Goal: Information Seeking & Learning: Check status

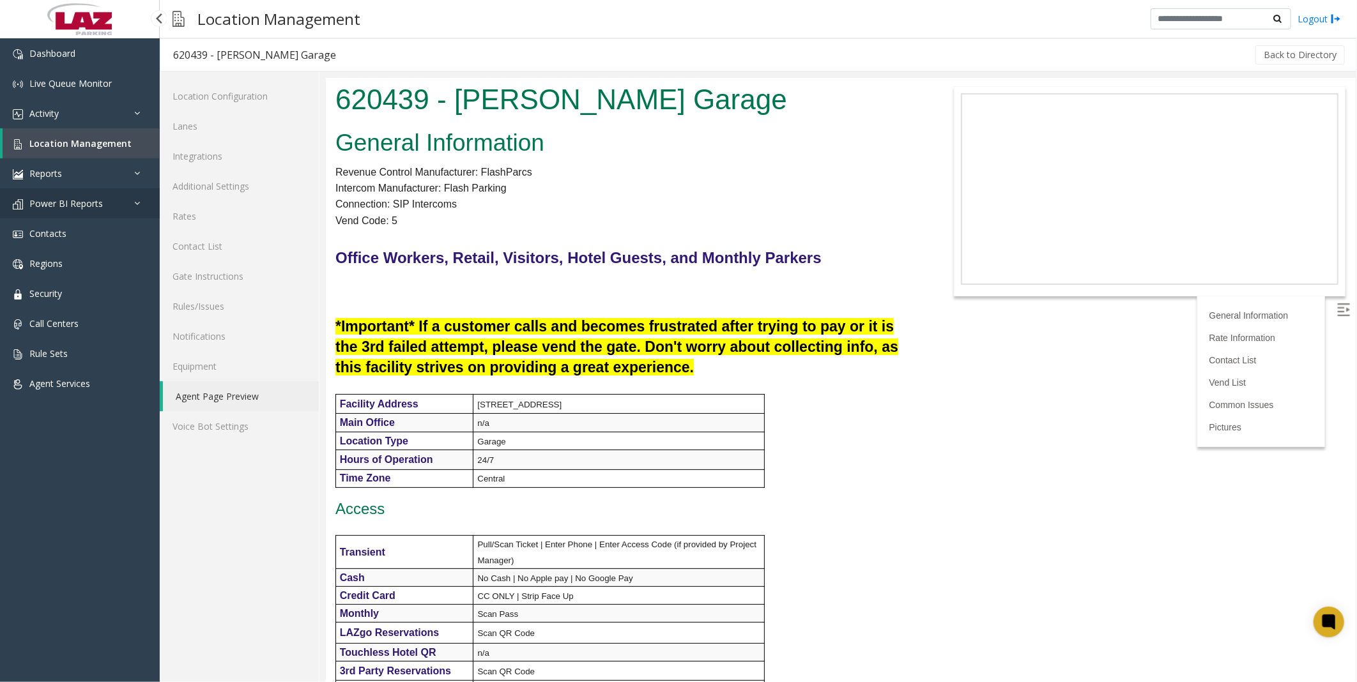
scroll to position [923, 0]
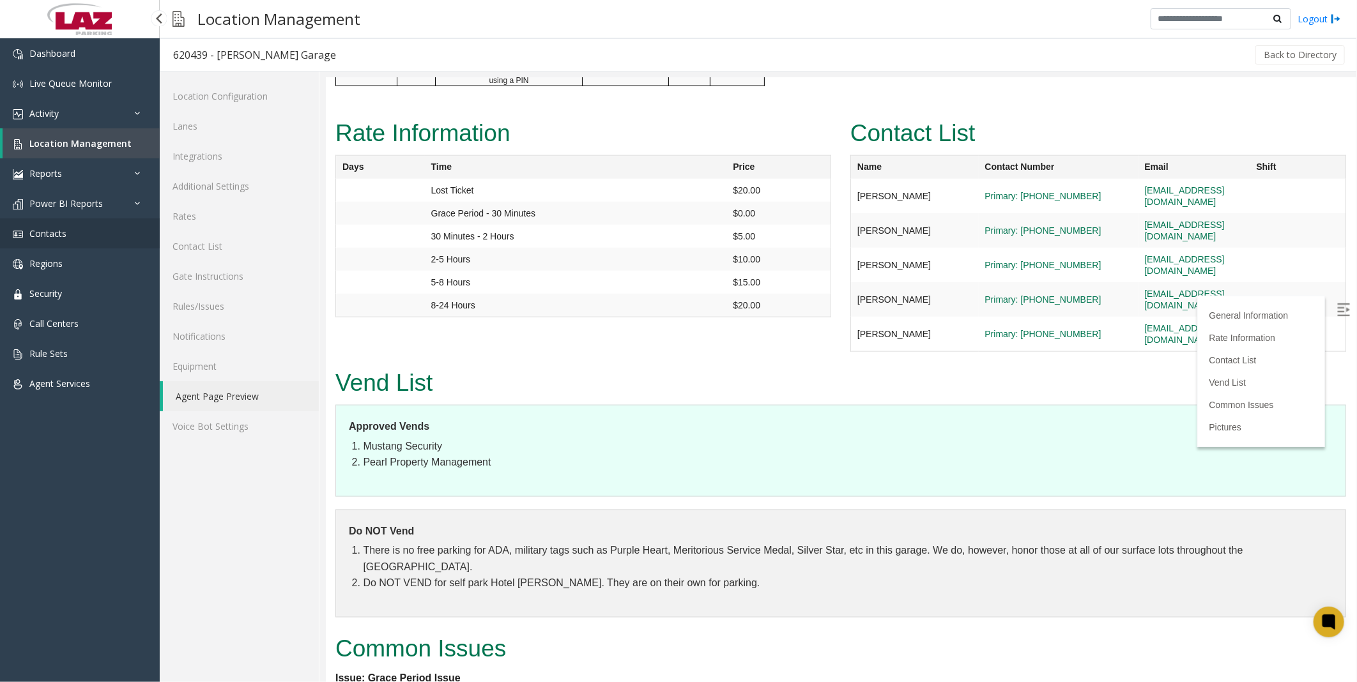
click at [54, 231] on span "Contacts" at bounding box center [47, 233] width 37 height 12
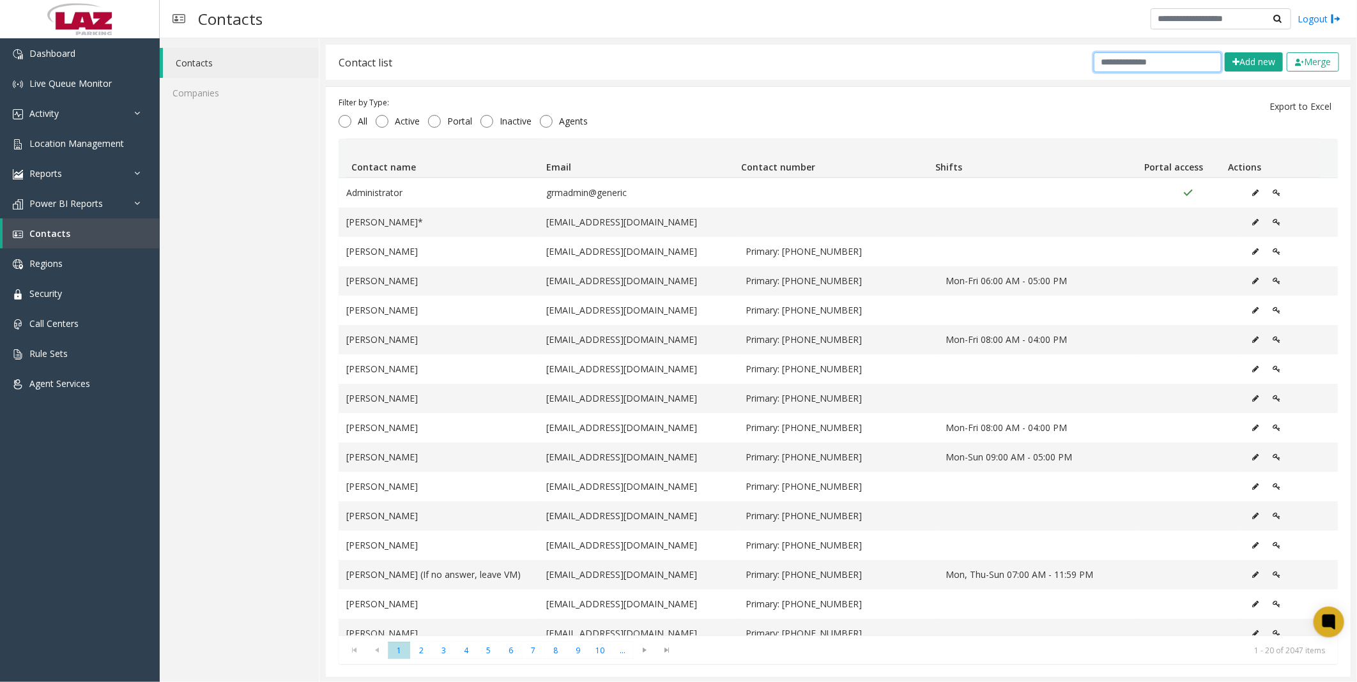
click at [1170, 59] on input "text" at bounding box center [1158, 62] width 128 height 20
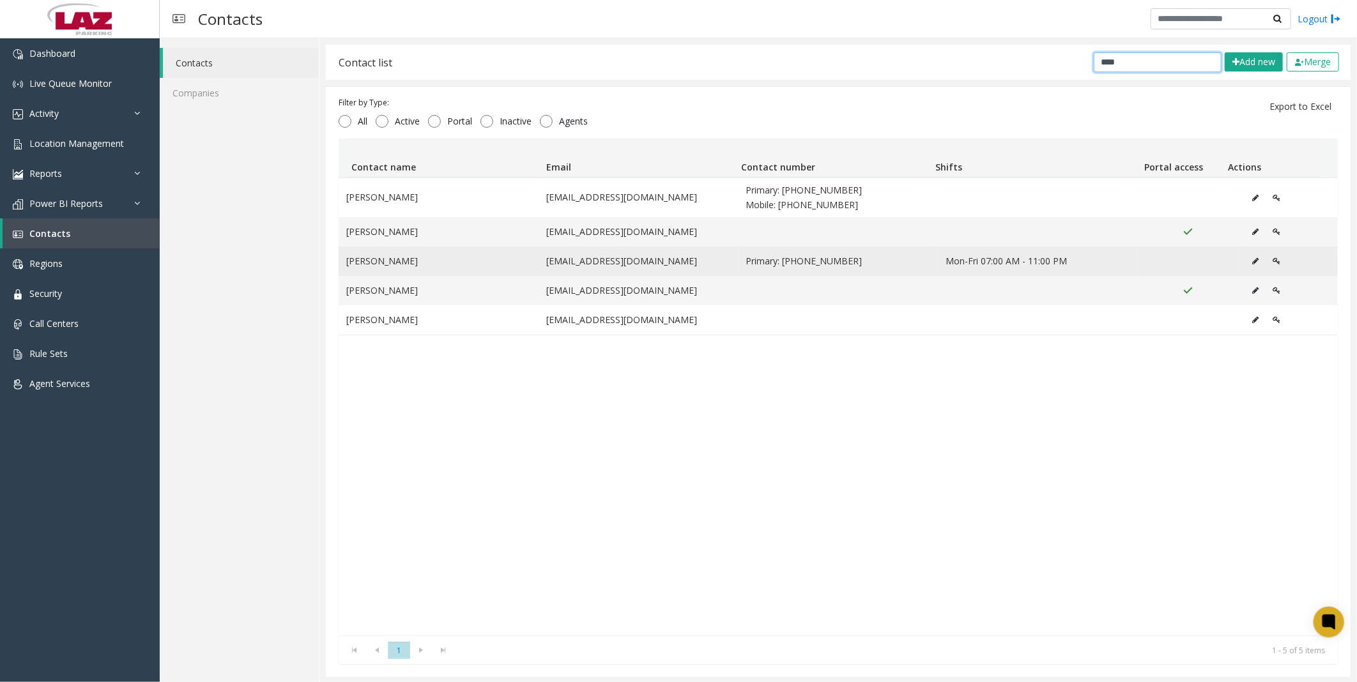
type input "****"
click at [1253, 258] on icon "Data table" at bounding box center [1256, 262] width 6 height 8
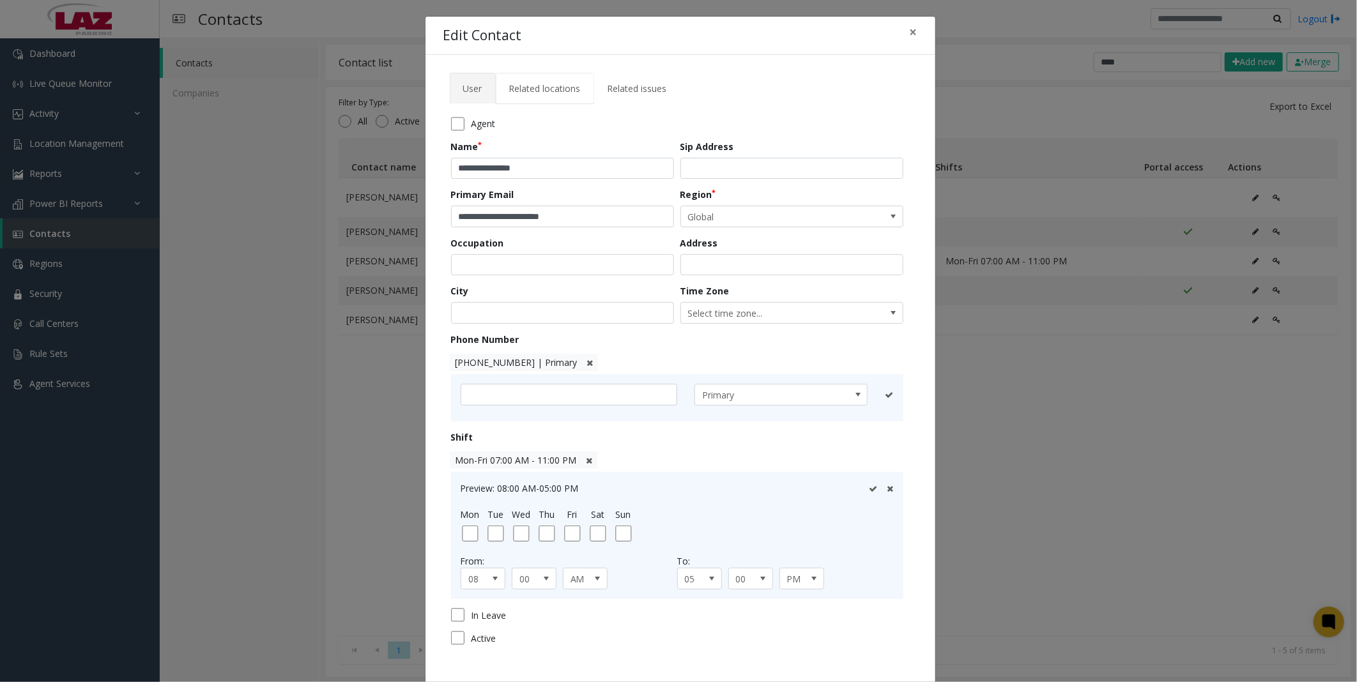
click at [534, 77] on link "Related locations" at bounding box center [545, 88] width 98 height 31
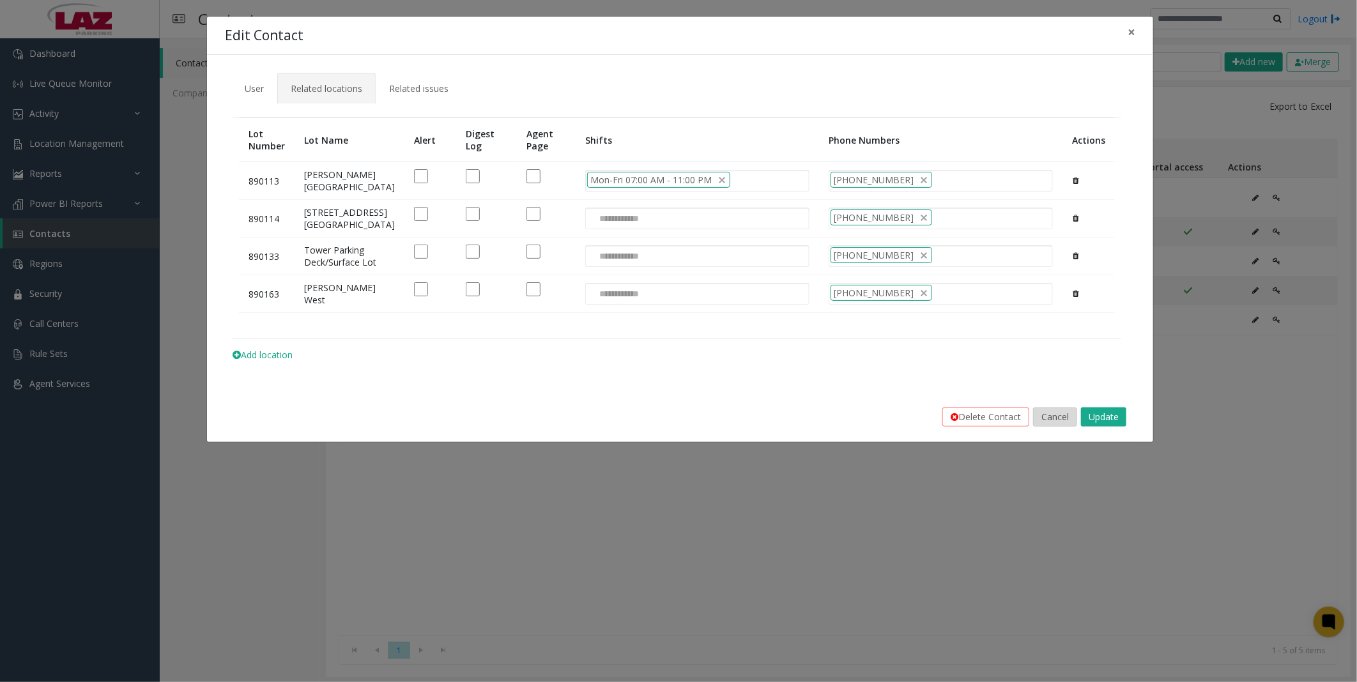
click at [1040, 427] on button "Cancel" at bounding box center [1055, 417] width 44 height 19
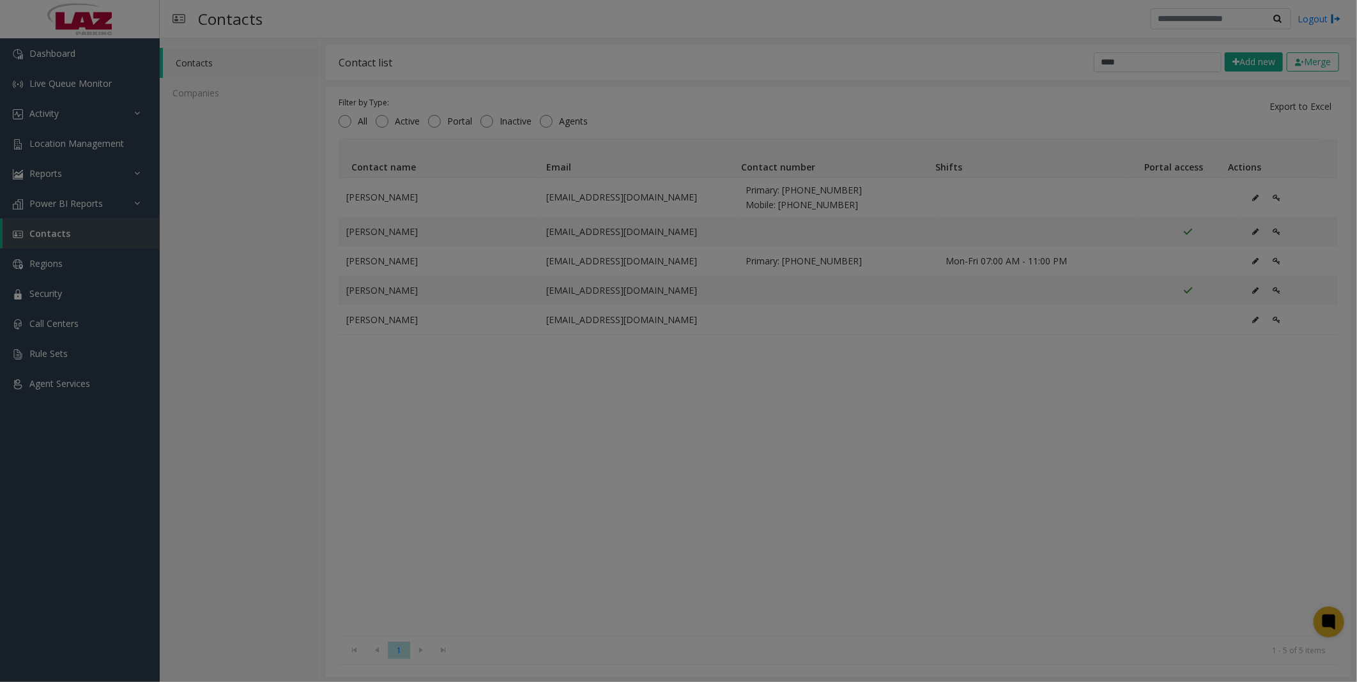
click at [799, 455] on bs-modal-backdrop at bounding box center [678, 341] width 1357 height 682
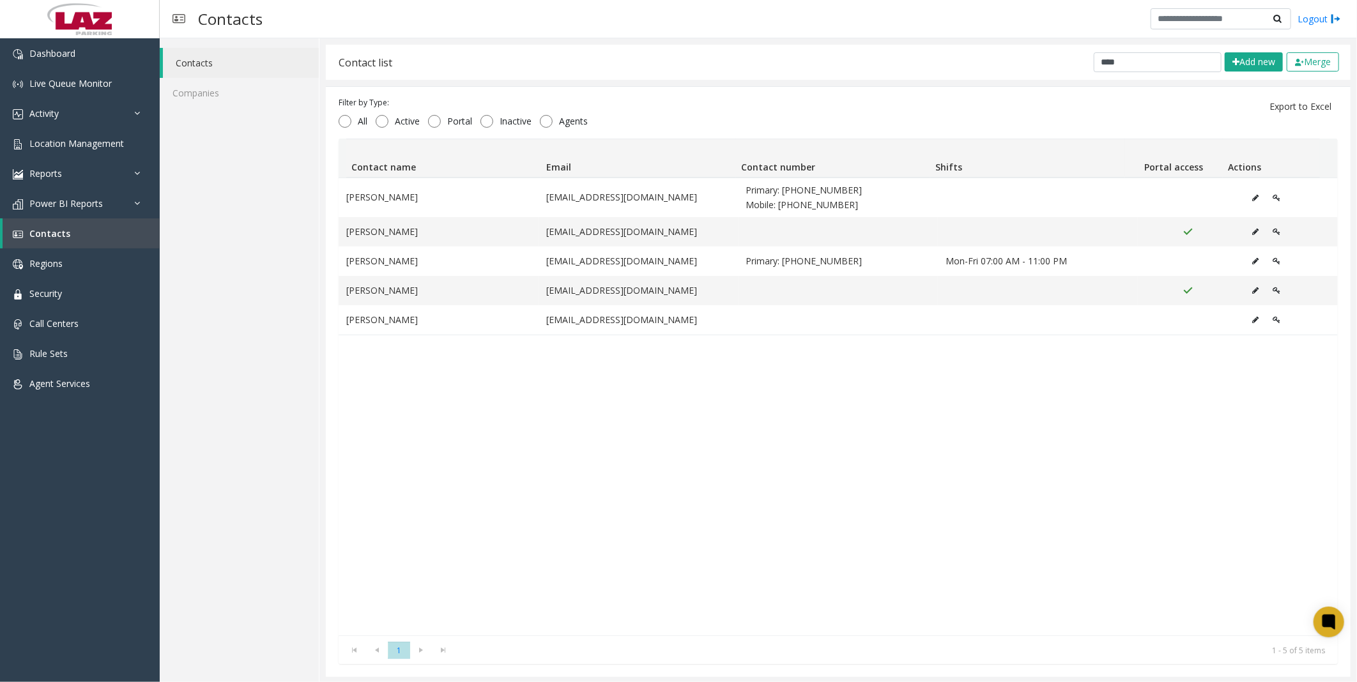
scroll to position [1, 0]
click at [68, 146] on span "Location Management" at bounding box center [76, 143] width 95 height 12
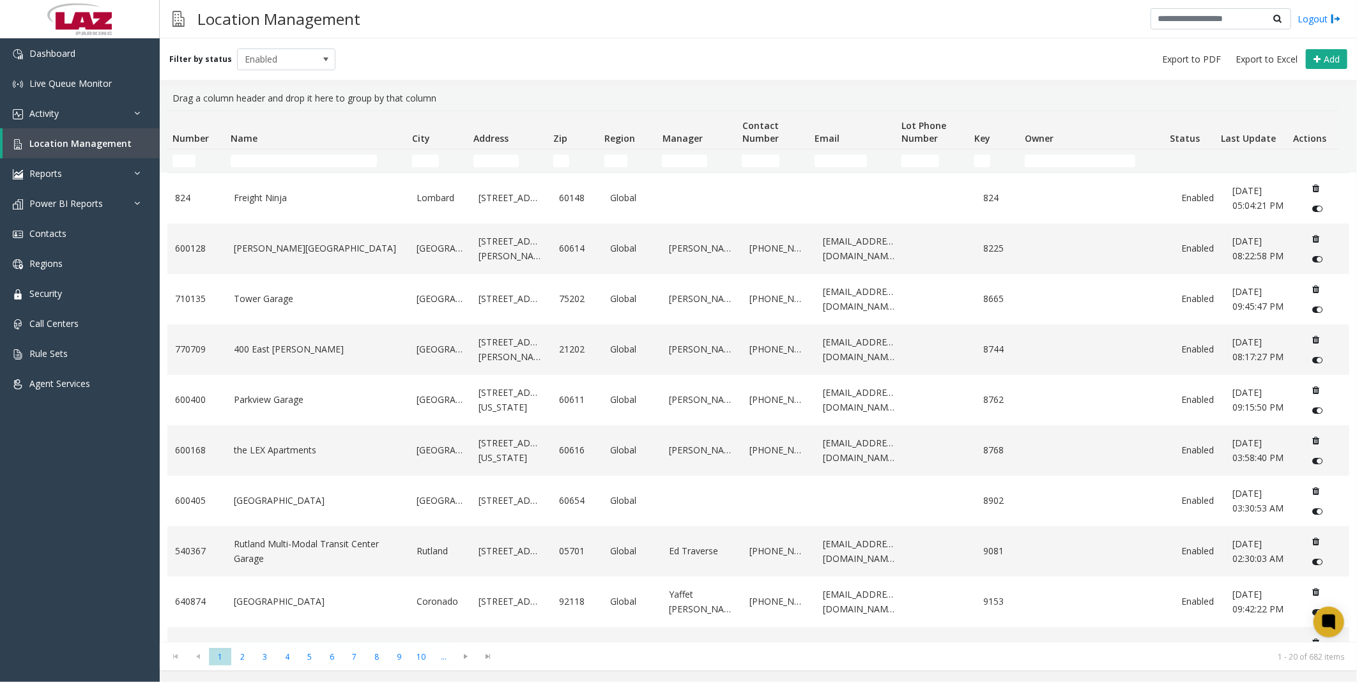
click at [731, 53] on div "Filter by status Enabled Add" at bounding box center [758, 59] width 1197 height 42
click at [719, 56] on div "Filter by status Enabled Add" at bounding box center [758, 59] width 1197 height 42
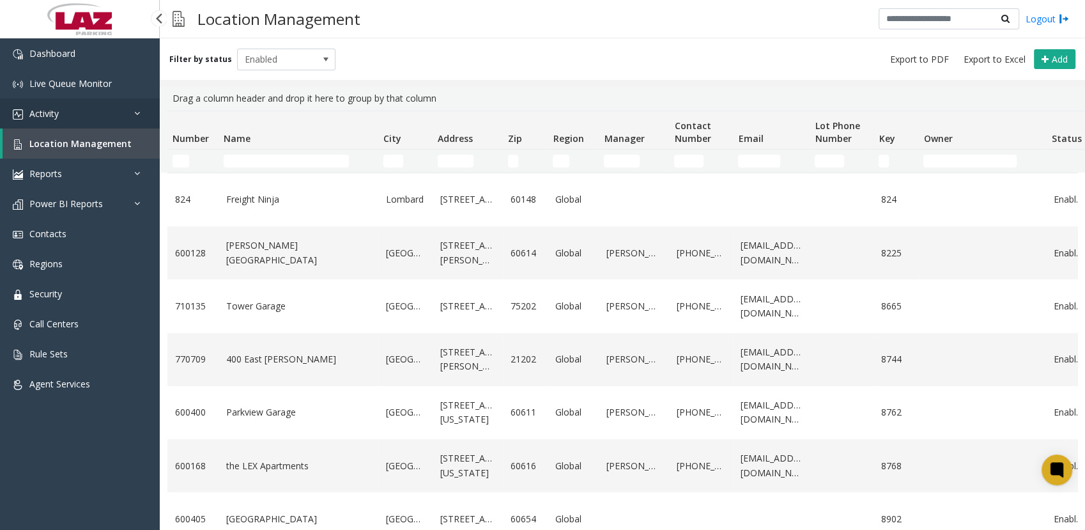
click at [51, 119] on span "Activity" at bounding box center [43, 113] width 29 height 12
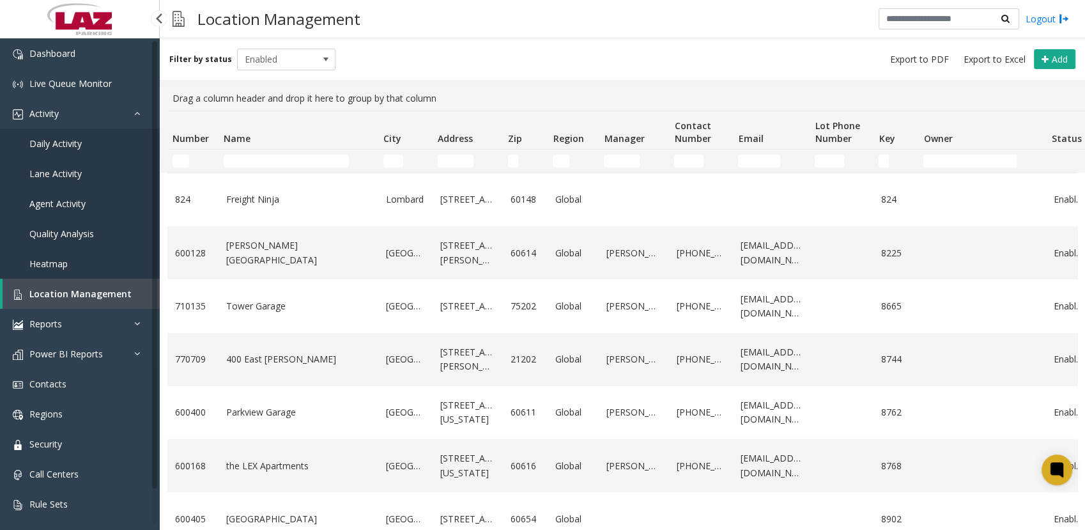
click at [52, 146] on span "Daily Activity" at bounding box center [55, 143] width 52 height 12
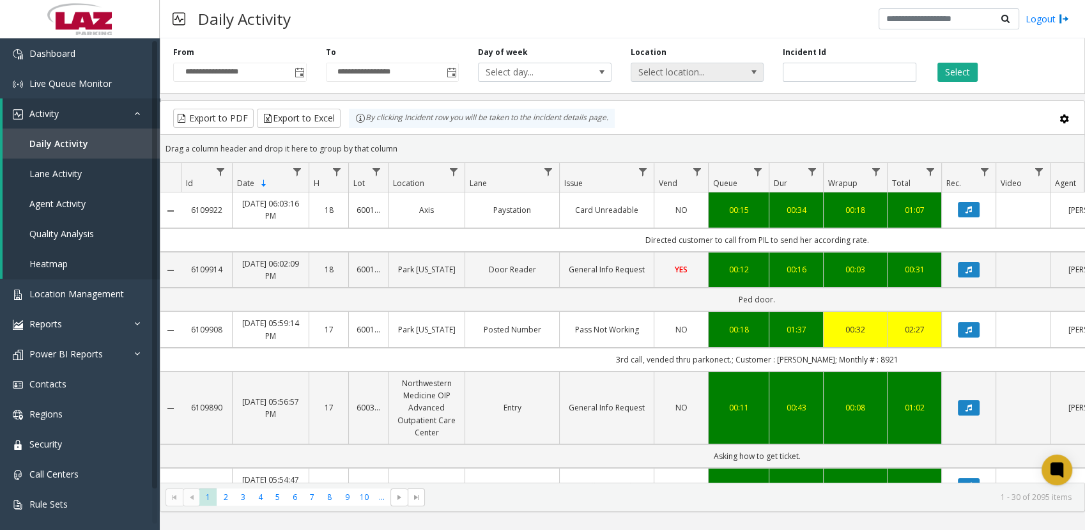
click at [680, 70] on span "Select location..." at bounding box center [683, 72] width 105 height 18
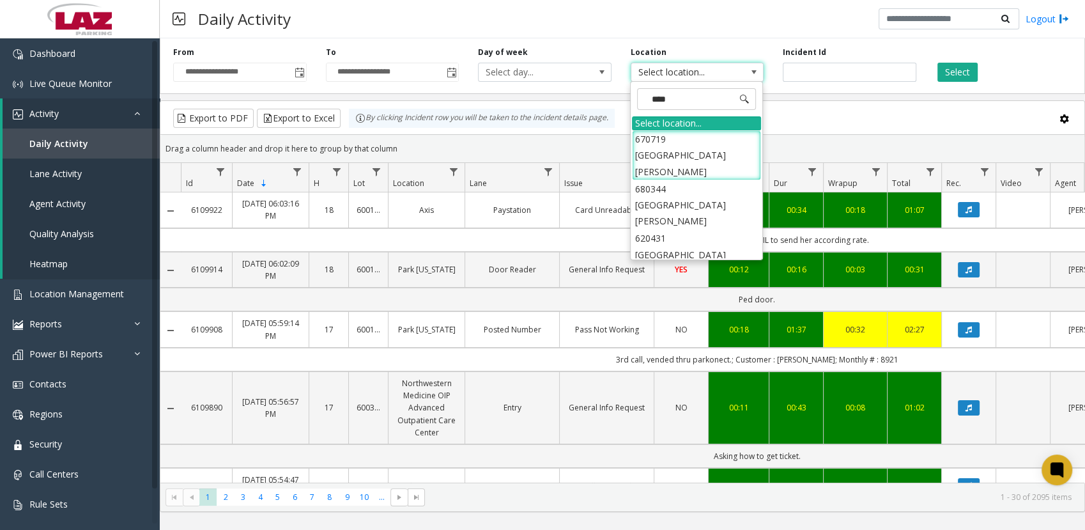
type input "*****"
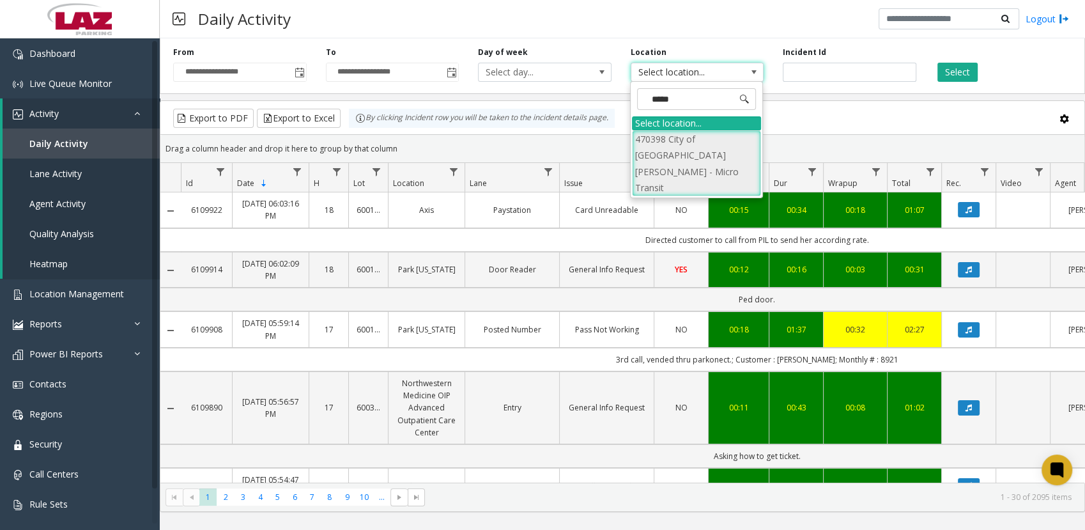
click at [692, 144] on li "470398 City of [GEOGRAPHIC_DATA][PERSON_NAME] - Micro Transit" at bounding box center [696, 163] width 129 height 66
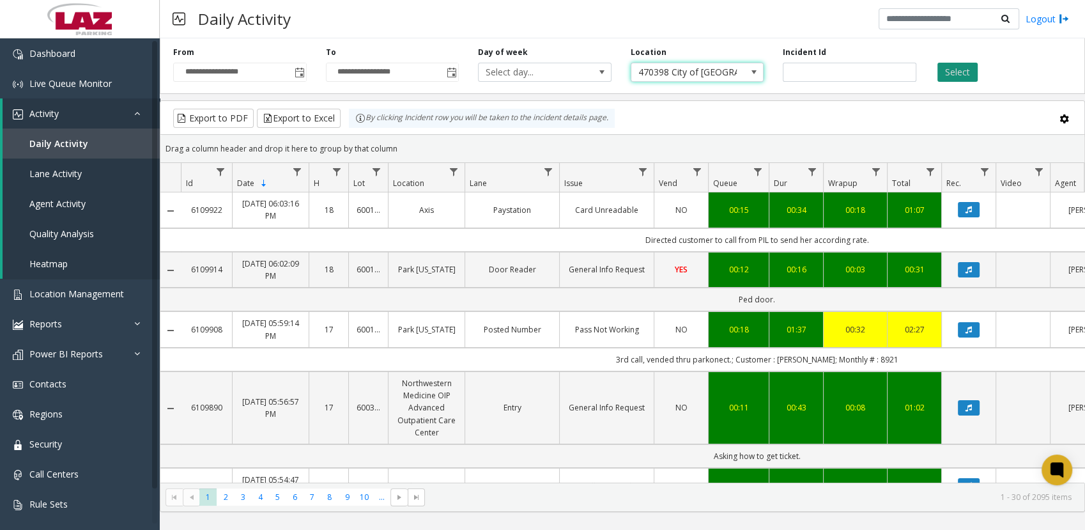
click at [953, 73] on button "Select" at bounding box center [957, 72] width 40 height 19
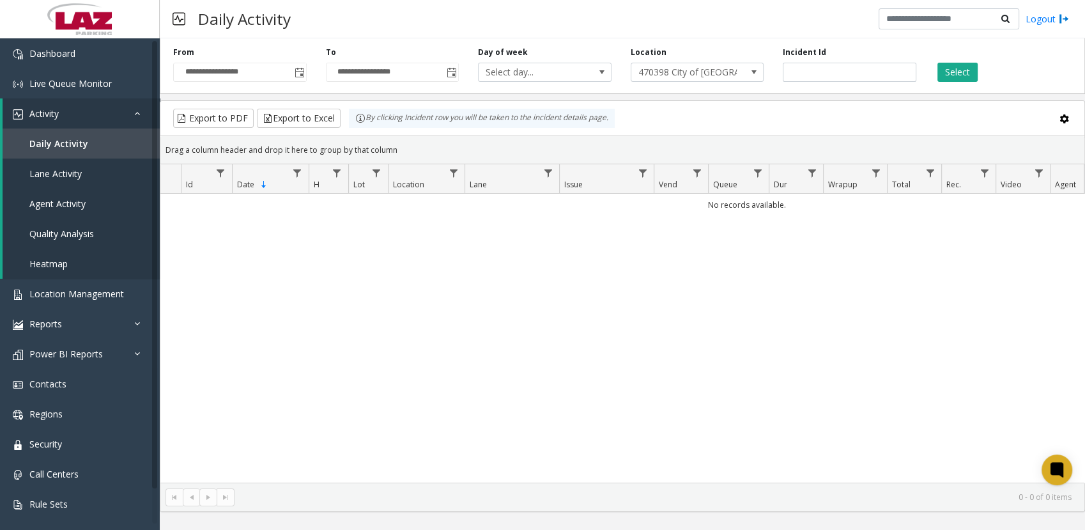
click at [613, 25] on div "Daily Activity Logout" at bounding box center [622, 19] width 925 height 38
click at [305, 66] on span "Toggle popup" at bounding box center [299, 72] width 14 height 20
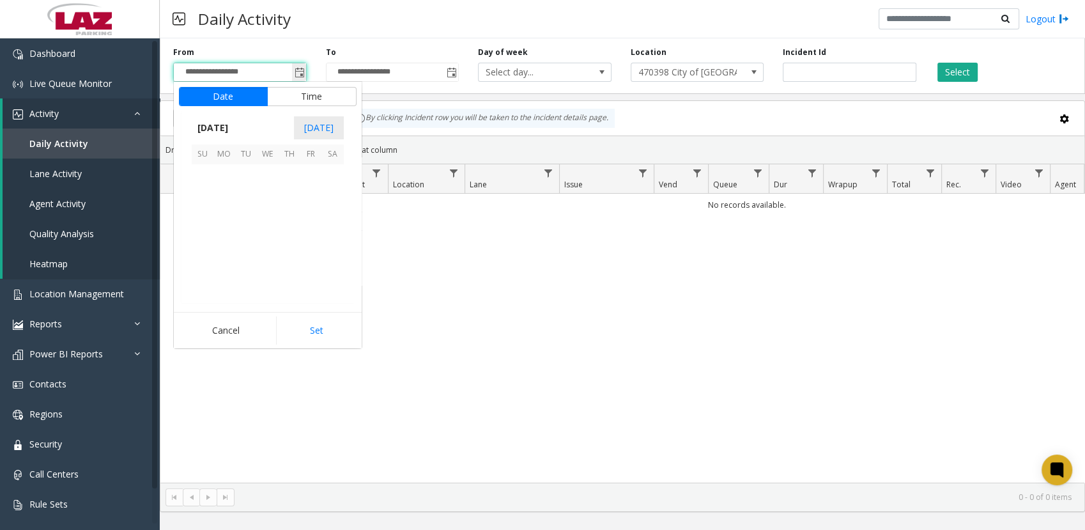
scroll to position [229341, 0]
click at [247, 183] on span "1" at bounding box center [246, 192] width 22 height 22
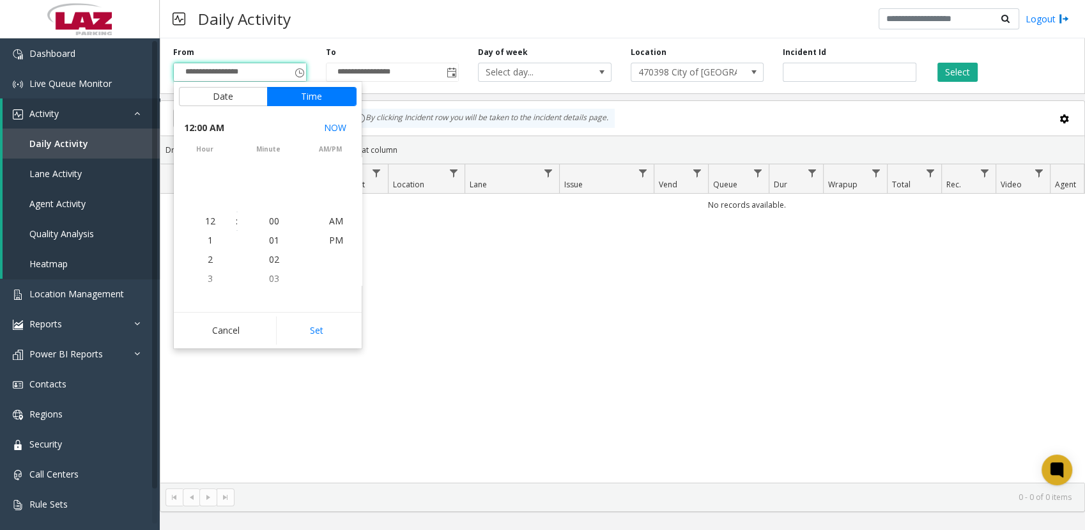
scroll to position [229036, 0]
click at [318, 330] on button "Set" at bounding box center [316, 330] width 81 height 28
type input "**********"
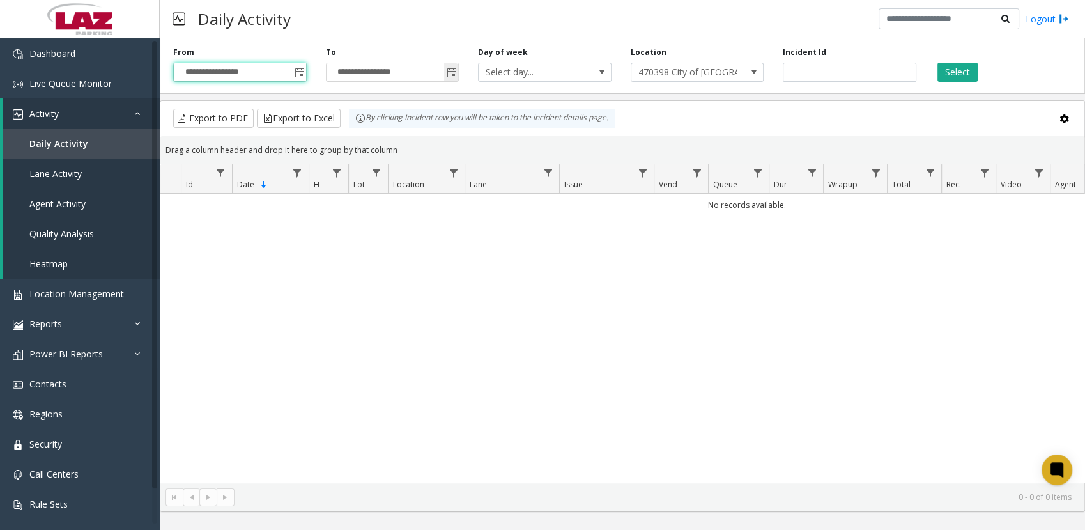
click at [454, 75] on span "Toggle popup" at bounding box center [452, 73] width 10 height 10
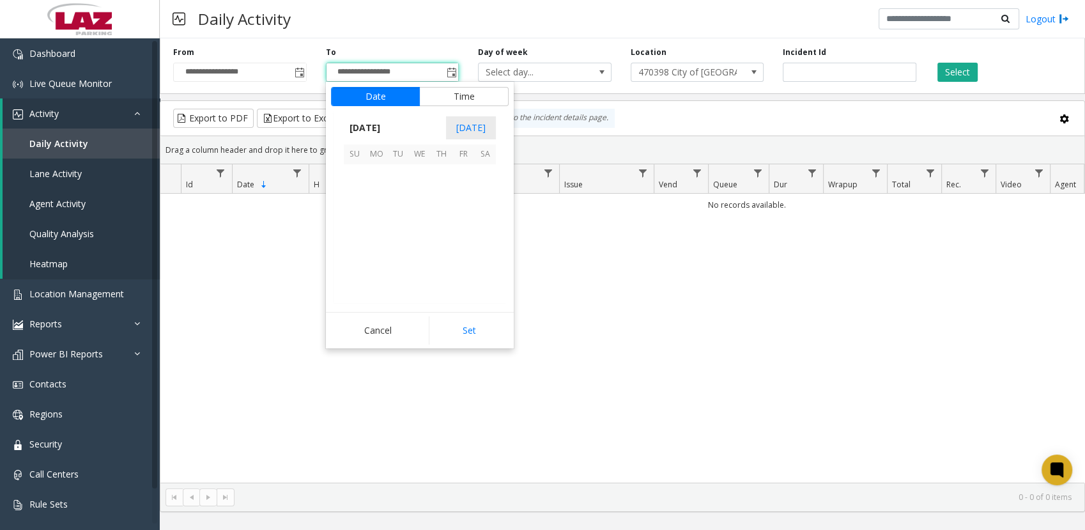
scroll to position [19, 0]
click at [444, 257] on span "31" at bounding box center [442, 252] width 22 height 22
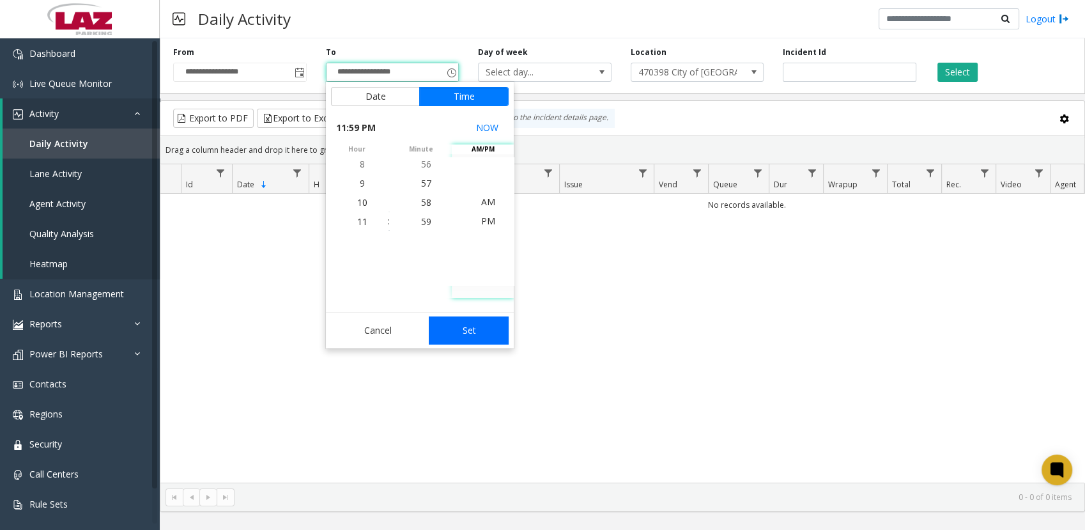
click at [477, 337] on button "Set" at bounding box center [469, 330] width 81 height 28
type input "**********"
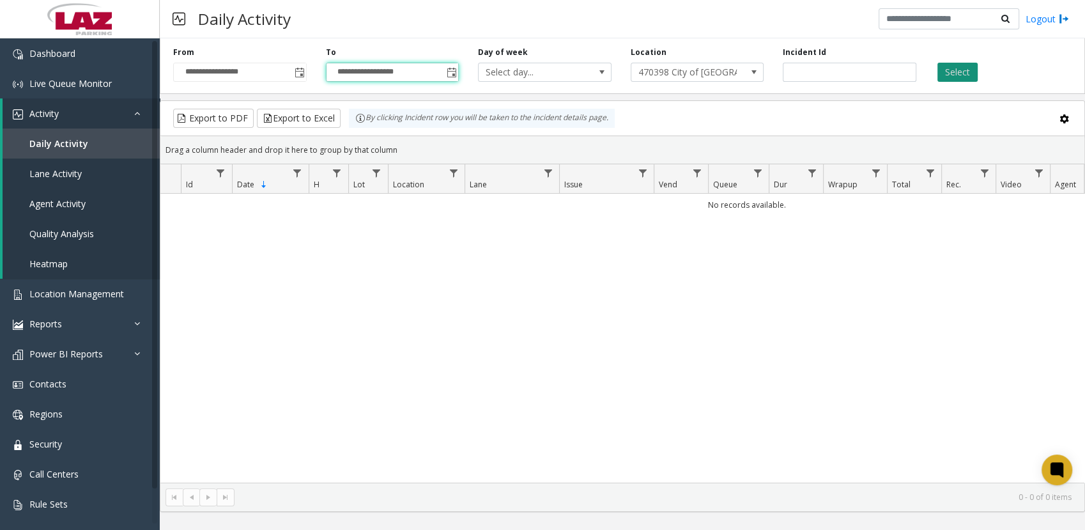
click at [947, 73] on button "Select" at bounding box center [957, 72] width 40 height 19
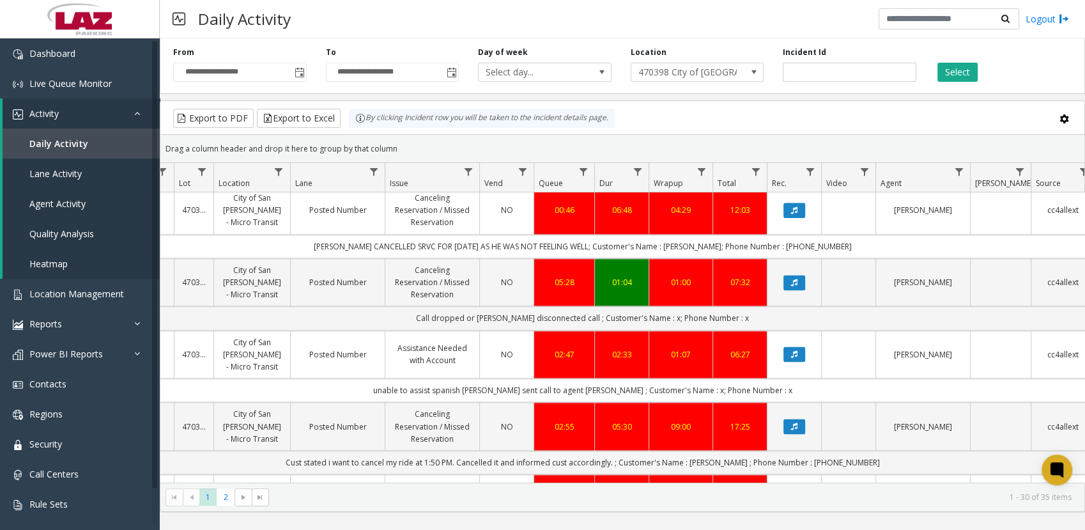
scroll to position [1872, 174]
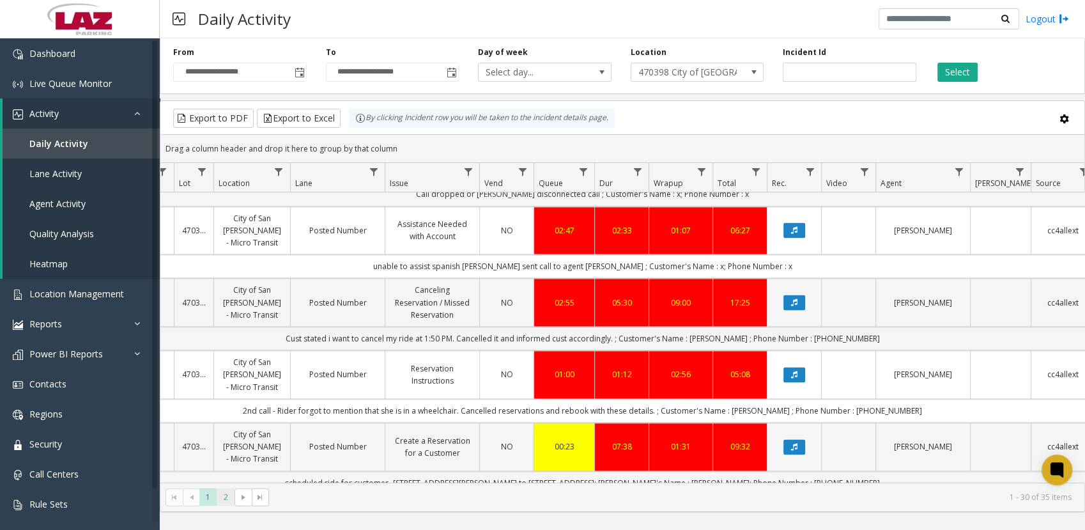
click at [225, 500] on span "2" at bounding box center [225, 496] width 17 height 17
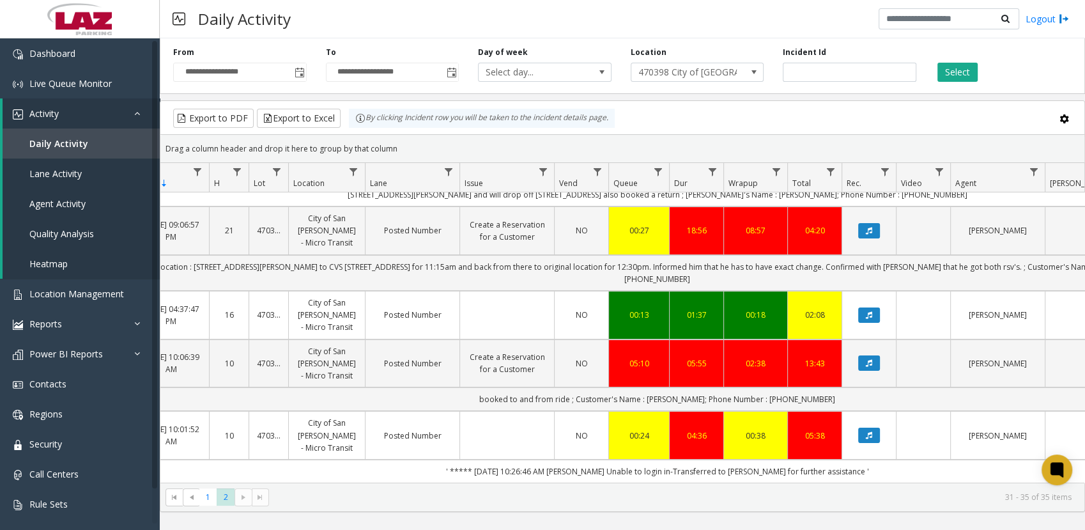
scroll to position [0, 100]
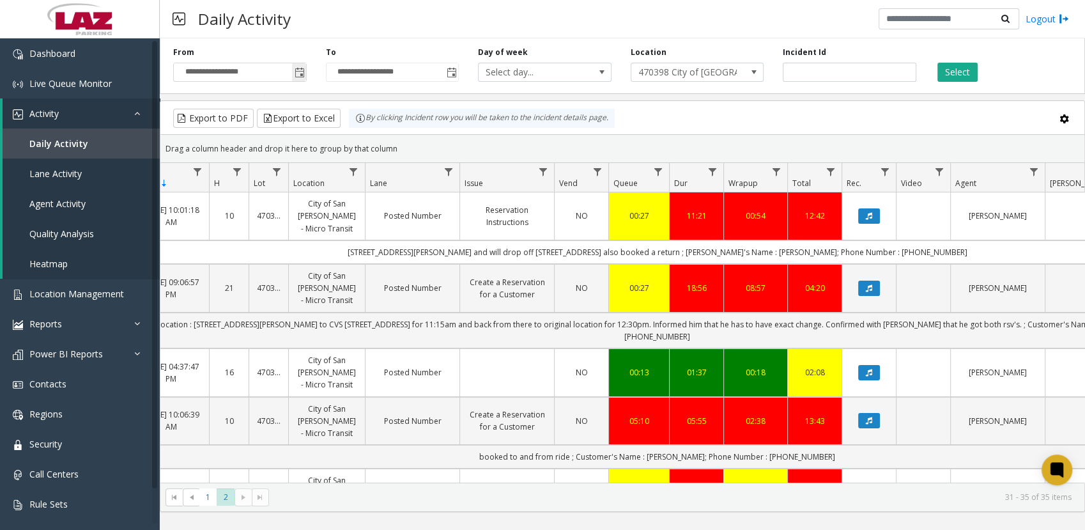
click at [300, 69] on span "Toggle popup" at bounding box center [300, 73] width 10 height 10
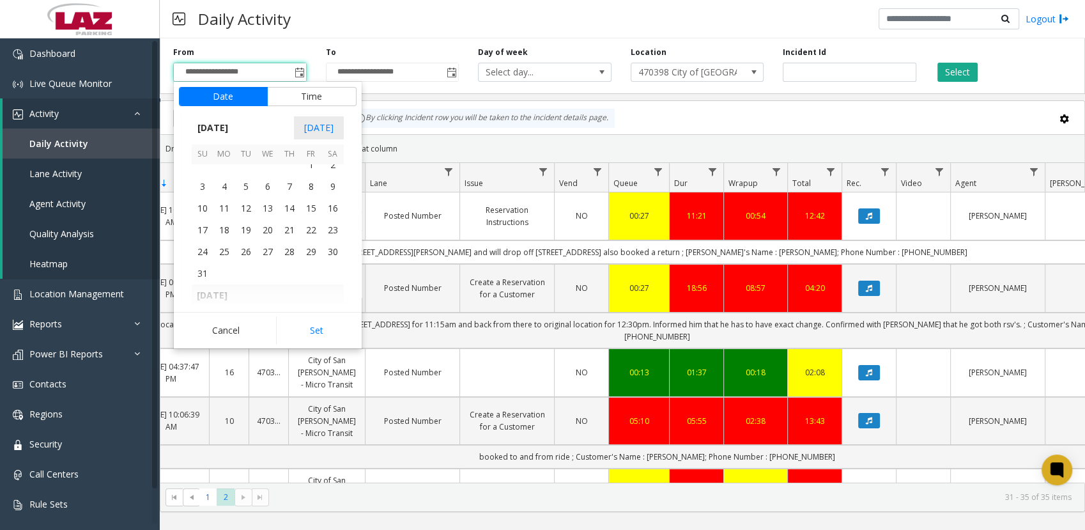
scroll to position [229159, 0]
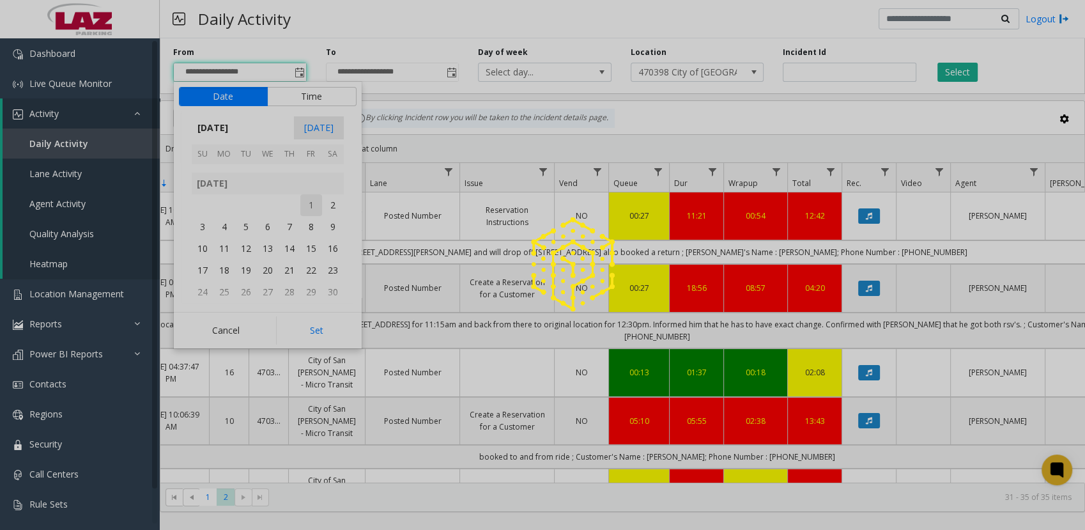
click at [317, 206] on span "1" at bounding box center [311, 205] width 22 height 22
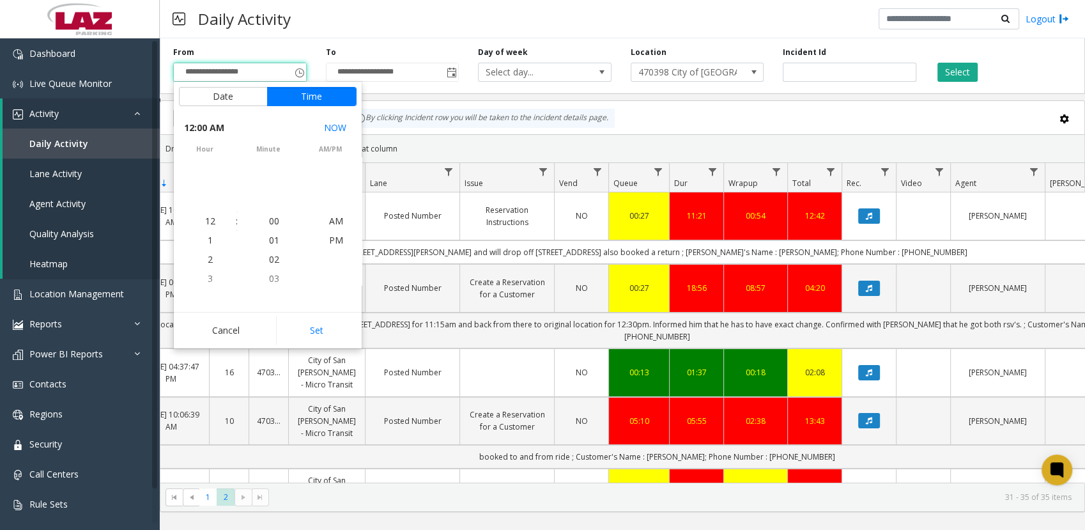
scroll to position [229188, 0]
click at [320, 327] on button "Set" at bounding box center [316, 330] width 81 height 28
type input "**********"
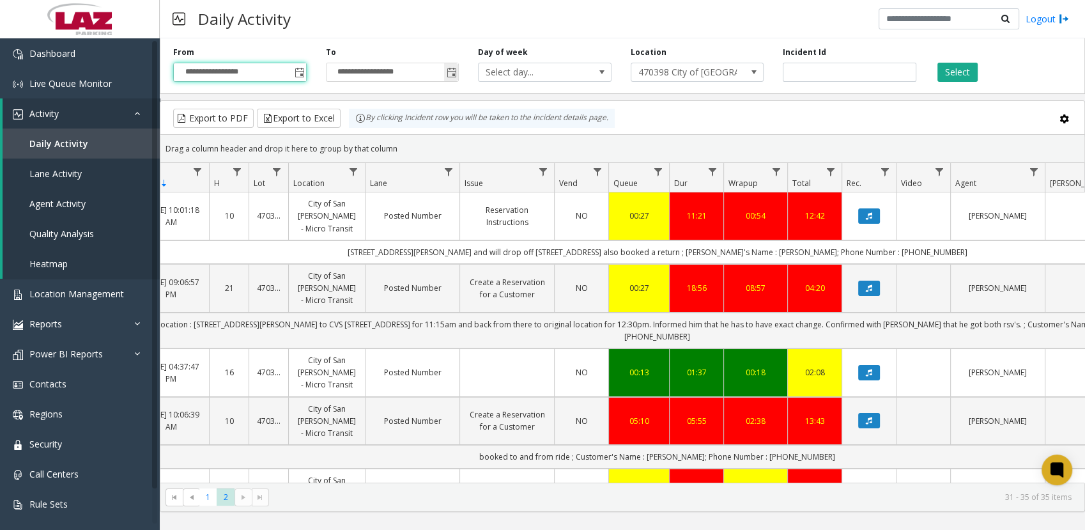
click at [454, 72] on span "Toggle popup" at bounding box center [452, 73] width 10 height 10
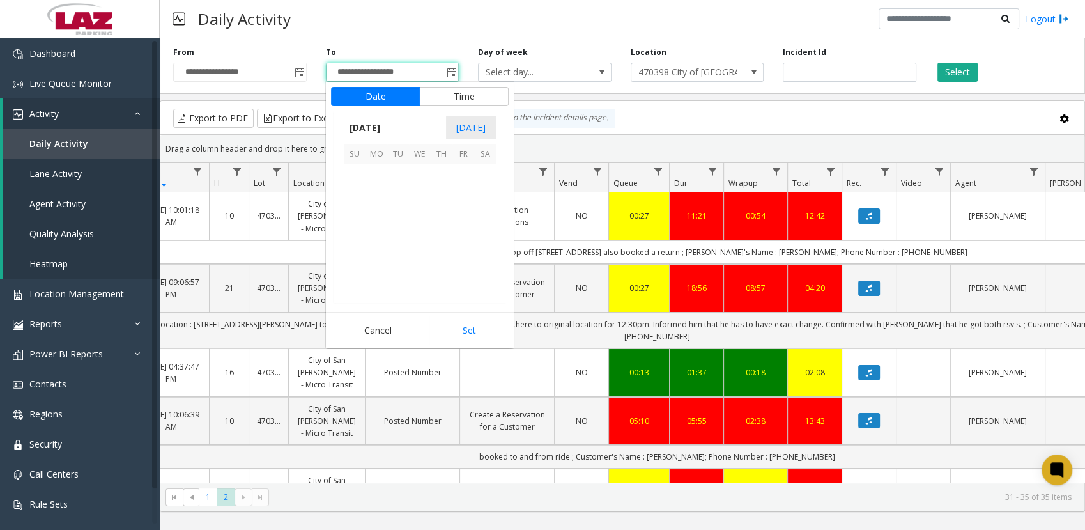
scroll to position [0, 0]
click at [359, 250] on span "31" at bounding box center [355, 253] width 22 height 22
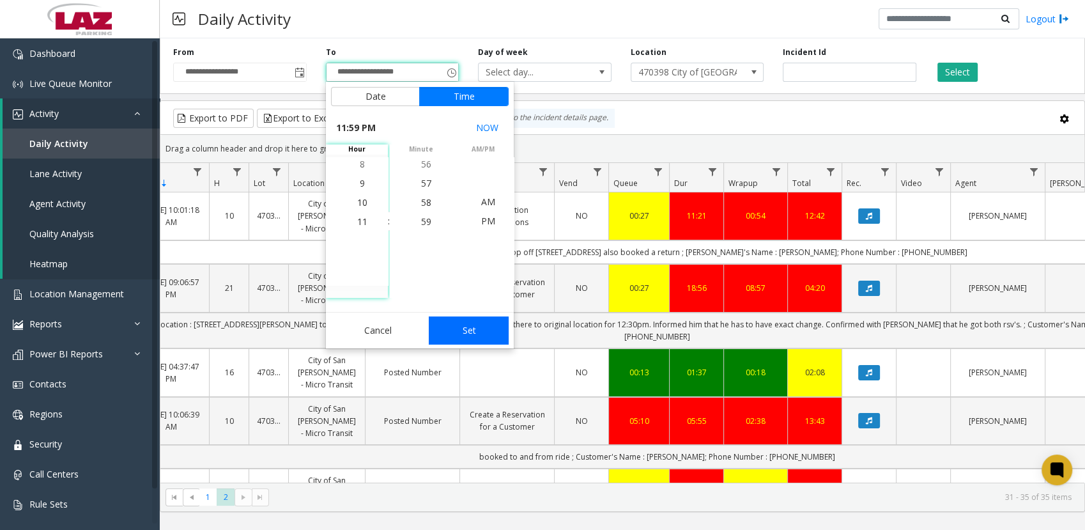
click at [459, 325] on button "Set" at bounding box center [469, 330] width 81 height 28
type input "**********"
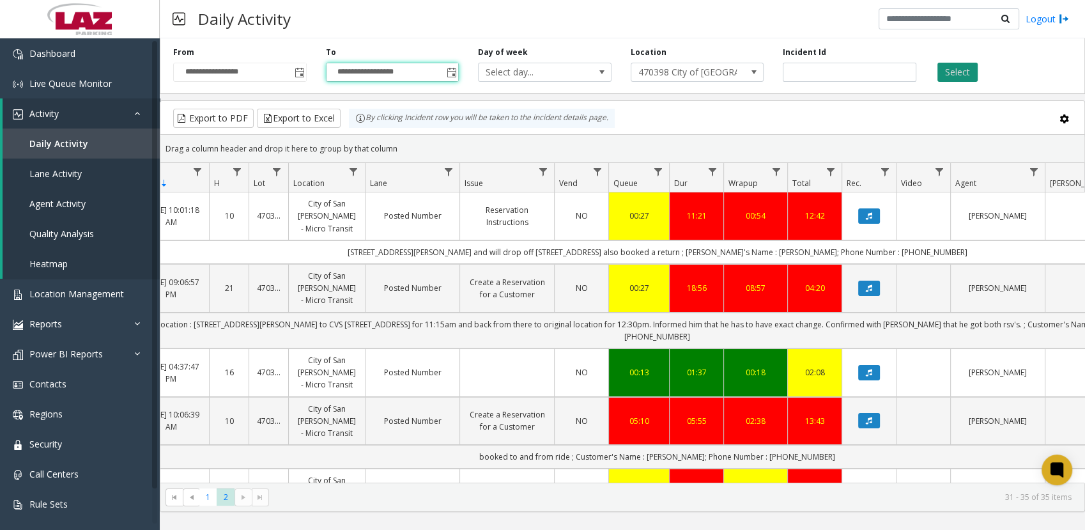
click at [951, 72] on button "Select" at bounding box center [957, 72] width 40 height 19
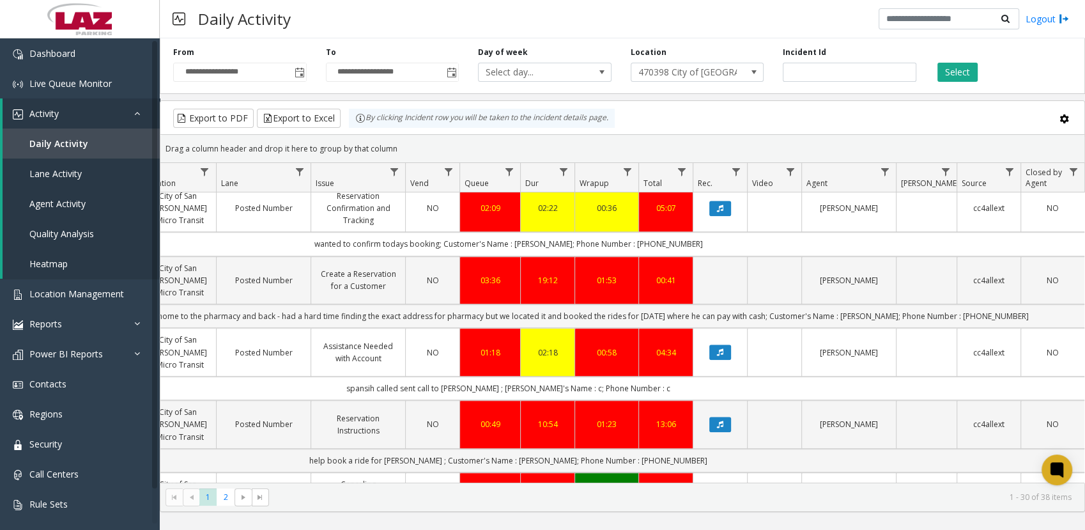
drag, startPoint x: 1012, startPoint y: 297, endPoint x: 968, endPoint y: 299, distance: 44.1
click at [968, 304] on td "Spanish speaker - booked apt for pickup from home to the pharmacy and back - ha…" at bounding box center [508, 316] width 1152 height 24
copy td "6267310413"
click at [599, 32] on div "Daily Activity Logout" at bounding box center [622, 19] width 925 height 38
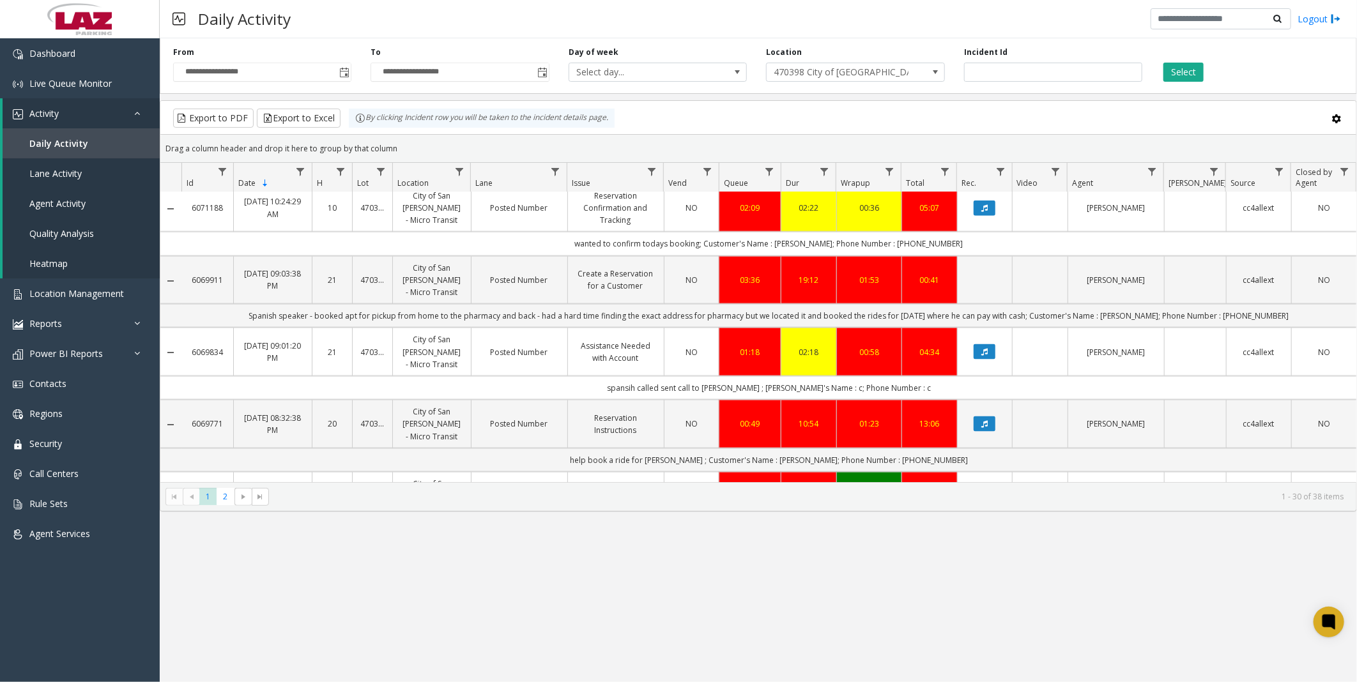
scroll to position [1029, 0]
